Goal: Browse casually

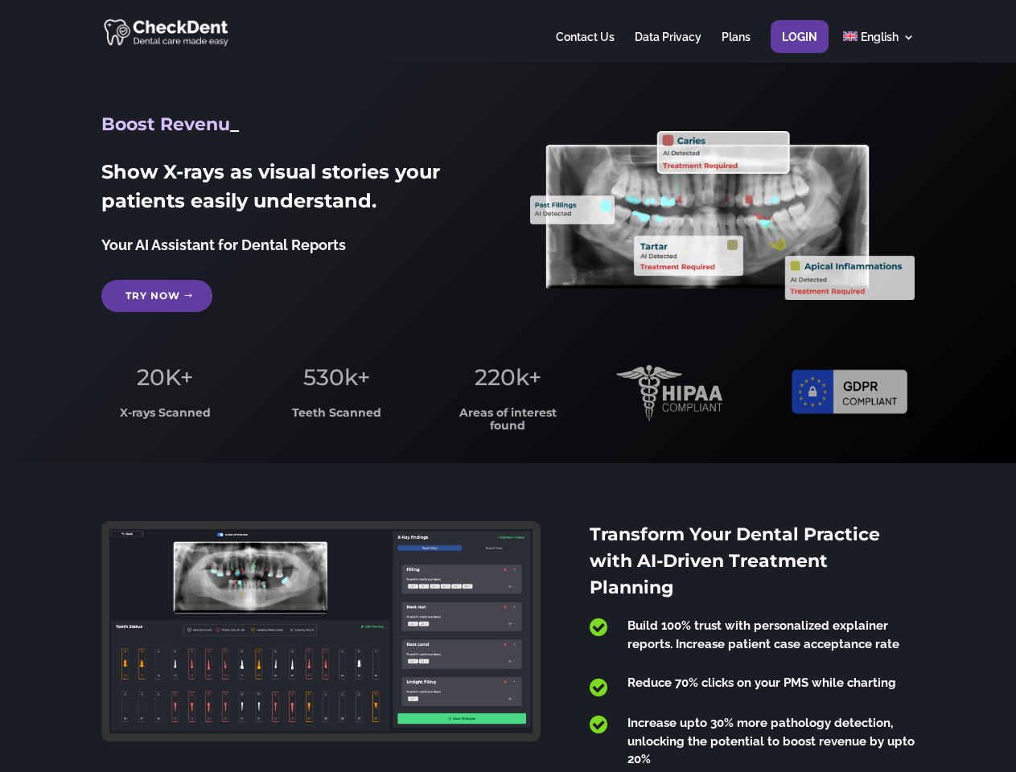
click at [507, 386] on span "220k+" at bounding box center [507, 376] width 67 height 27
click at [507, 31] on div at bounding box center [507, 31] width 812 height 63
click at [507, 386] on span "220k+" at bounding box center [507, 376] width 67 height 27
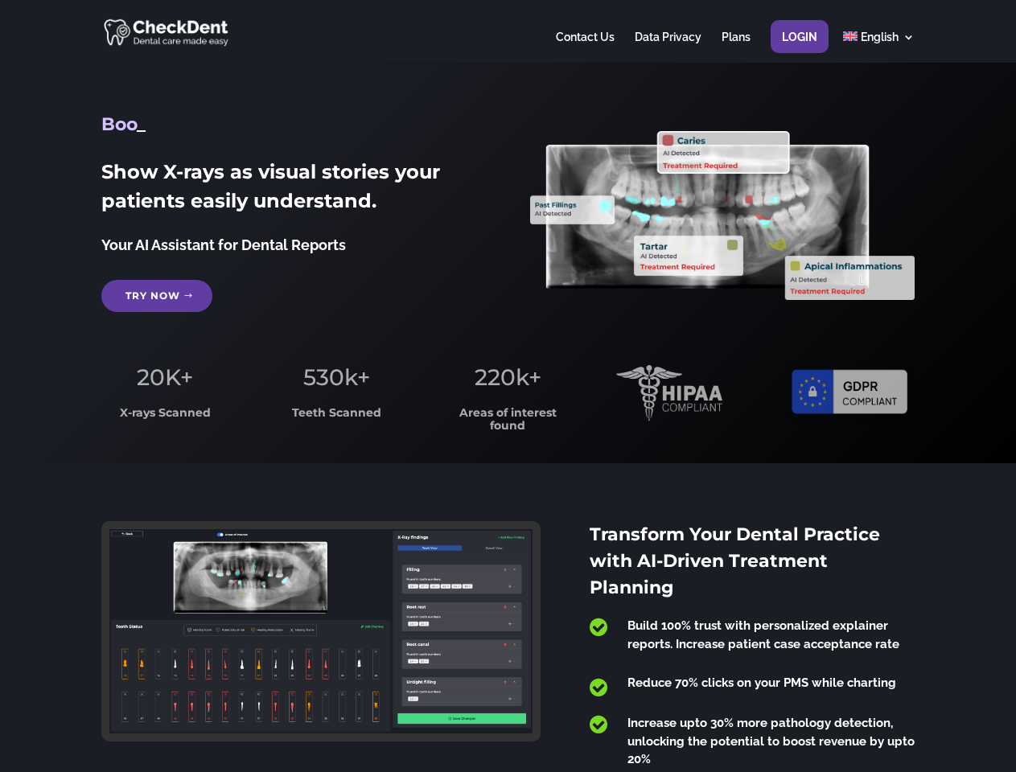
click at [507, 31] on div at bounding box center [507, 31] width 812 height 63
